Goal: Task Accomplishment & Management: Use online tool/utility

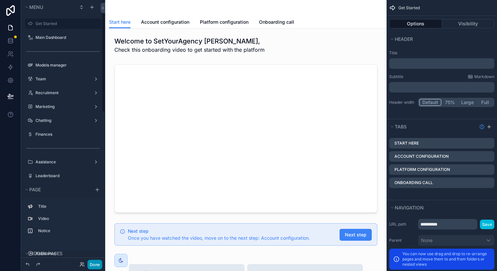
click at [91, 263] on button "Done" at bounding box center [94, 265] width 15 height 10
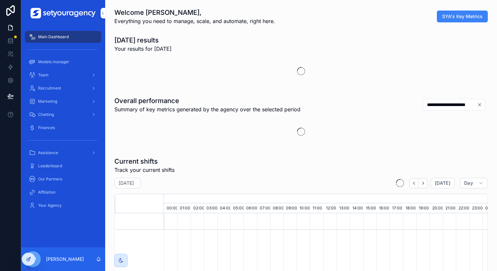
scroll to position [0, 2231]
click at [0, 0] on icon at bounding box center [0, 0] width 0 height 0
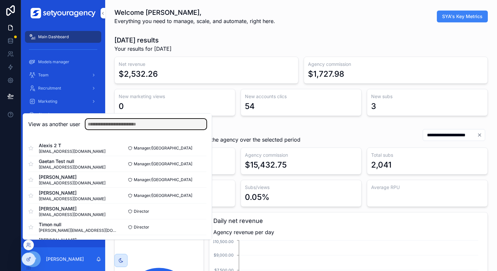
click at [145, 127] on input "text" at bounding box center [146, 124] width 121 height 11
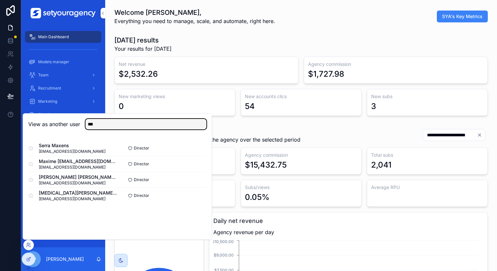
type input "***"
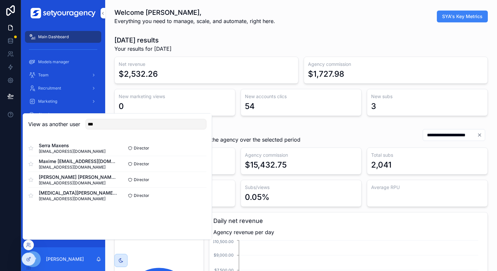
click at [0, 0] on button "Select" at bounding box center [0, 0] width 0 height 0
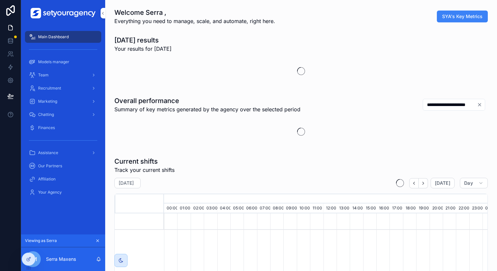
scroll to position [0, 2231]
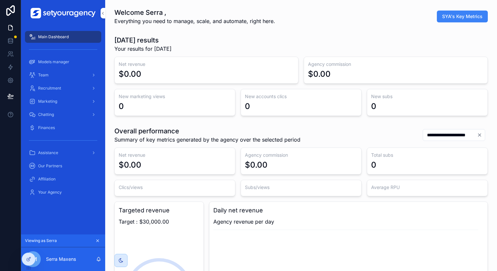
click at [67, 91] on div "Recruitment" at bounding box center [63, 88] width 68 height 11
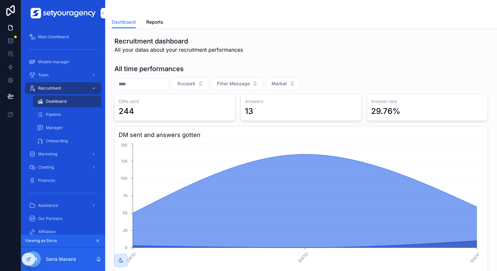
click at [55, 152] on span "Marketing" at bounding box center [47, 153] width 19 height 5
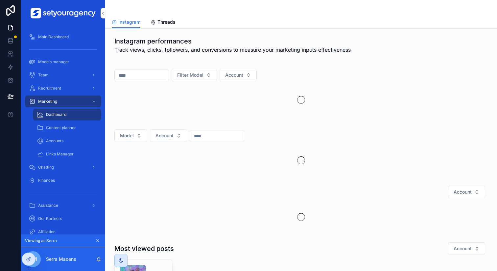
click at [61, 138] on span "Accounts" at bounding box center [54, 140] width 17 height 5
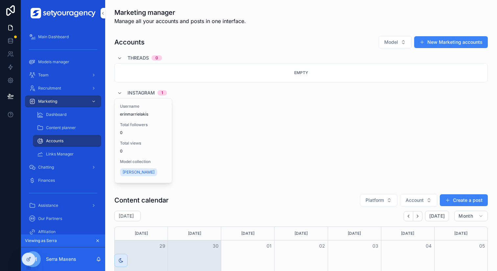
click at [67, 129] on span "Content planner" at bounding box center [61, 127] width 30 height 5
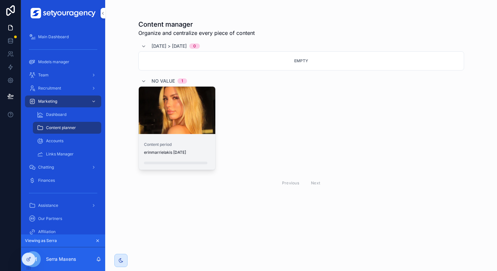
click at [0, 0] on div "scrollable content" at bounding box center [0, 0] width 0 height 0
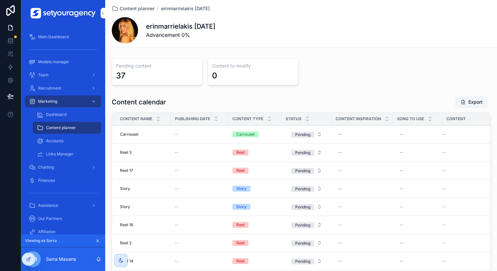
click at [319, 96] on div "Content calendar Export" at bounding box center [301, 102] width 379 height 12
click at [73, 112] on div "Dashboard" at bounding box center [67, 114] width 61 height 11
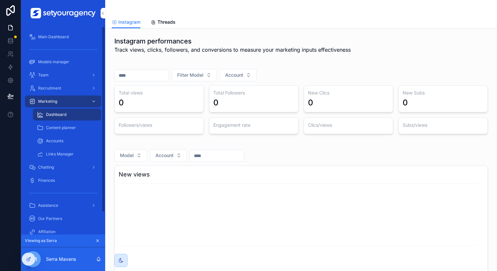
click at [72, 123] on div "Content planner" at bounding box center [67, 127] width 61 height 11
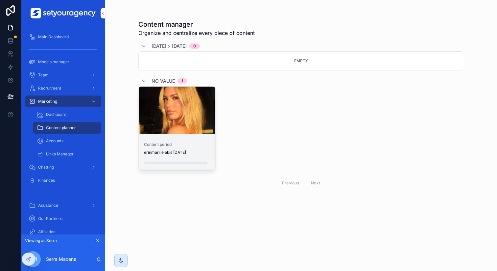
click at [0, 0] on div "scrollable content" at bounding box center [0, 0] width 0 height 0
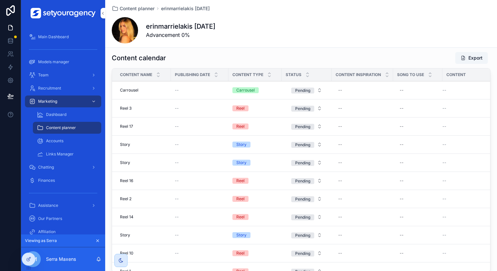
click at [369, 48] on div "Pending content 37 Content to modify 0 Content calendar Export Content name Pub…" at bounding box center [301, 144] width 392 height 265
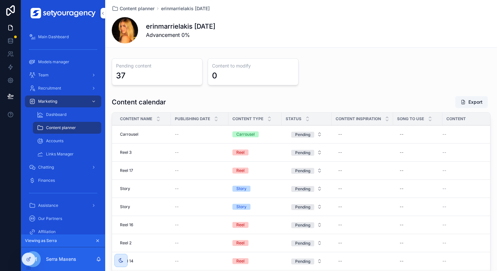
click at [180, 134] on div "--" at bounding box center [200, 134] width 50 height 5
click at [31, 255] on div at bounding box center [28, 259] width 13 height 12
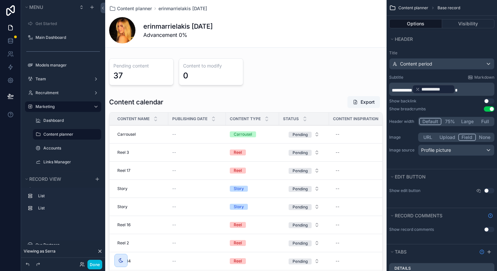
click at [202, 134] on div "scrollable content" at bounding box center [246, 207] width 282 height 228
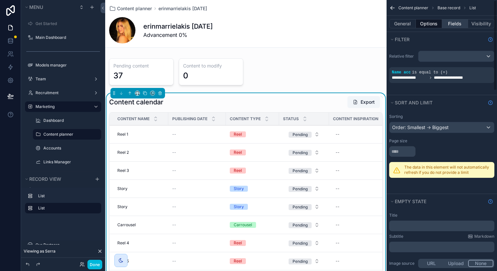
click at [452, 23] on button "Fields" at bounding box center [455, 23] width 26 height 9
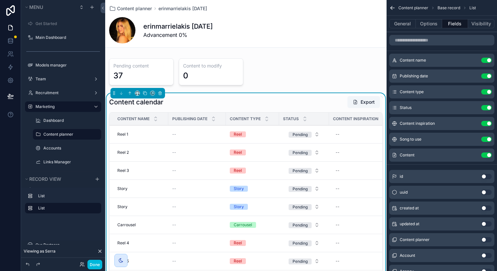
click at [0, 0] on icon "scrollable content" at bounding box center [0, 0] width 0 height 0
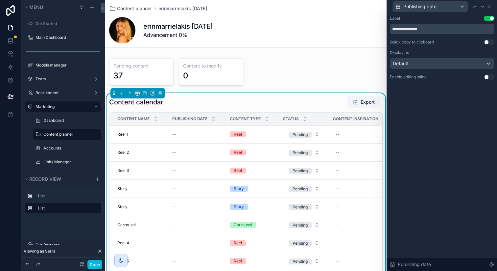
click at [486, 76] on button "Use setting" at bounding box center [489, 76] width 11 height 5
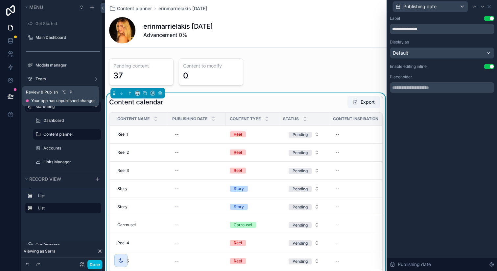
click at [15, 100] on button at bounding box center [10, 96] width 14 height 18
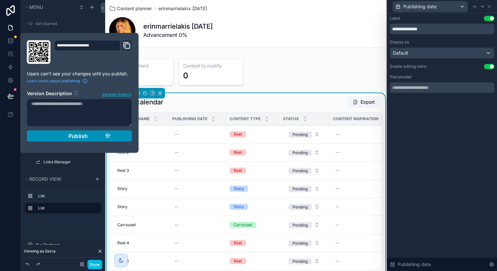
click at [64, 139] on div "Publish" at bounding box center [79, 136] width 62 height 7
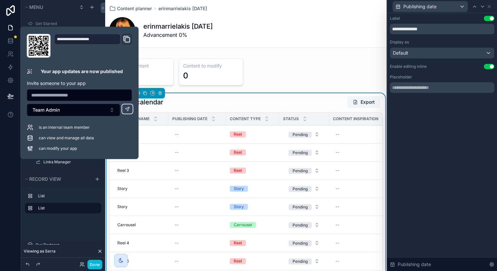
click at [96, 266] on button "Done" at bounding box center [94, 265] width 15 height 10
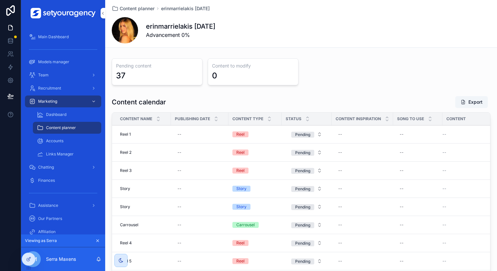
click at [322, 65] on div "Pending content 37 Content to modify 0" at bounding box center [301, 71] width 379 height 27
